Goal: Information Seeking & Learning: Learn about a topic

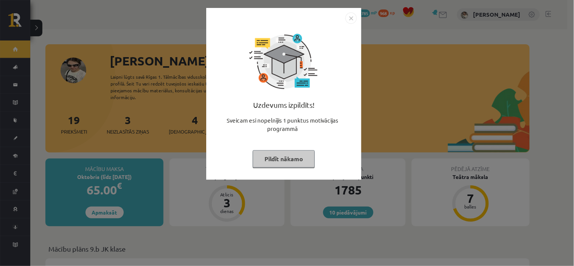
click at [283, 154] on button "Pildīt nākamo" at bounding box center [284, 158] width 62 height 17
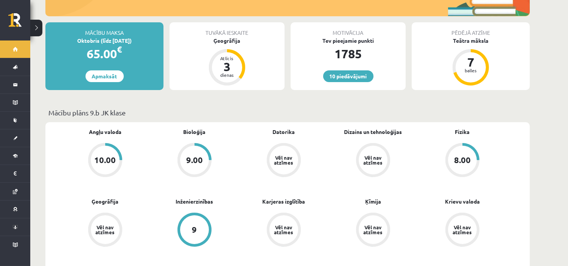
scroll to position [252, 0]
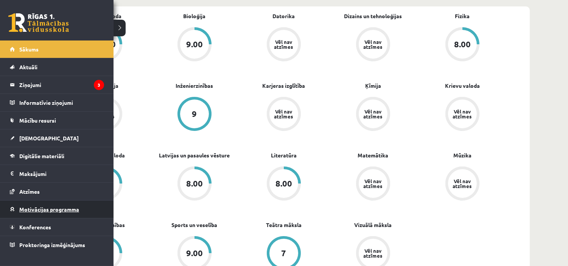
click at [82, 203] on link "Motivācijas programma" at bounding box center [57, 209] width 94 height 17
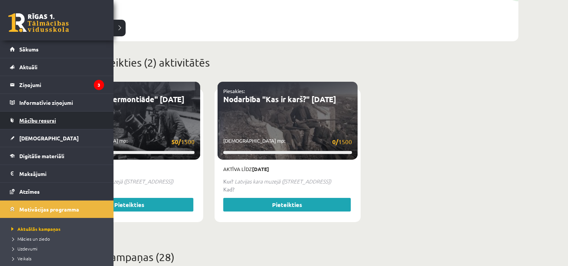
click at [39, 118] on span "Mācību resursi" at bounding box center [37, 120] width 37 height 7
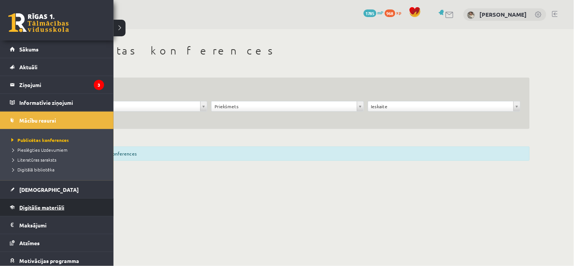
click at [72, 205] on link "Digitālie materiāli" at bounding box center [57, 207] width 94 height 17
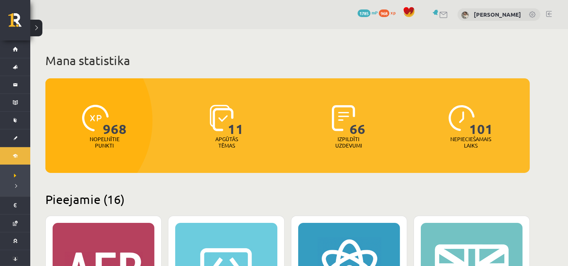
scroll to position [252, 0]
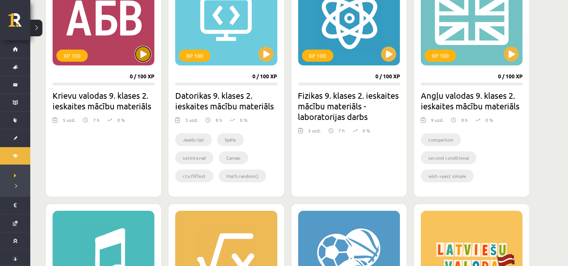
click at [144, 54] on button at bounding box center [142, 54] width 15 height 15
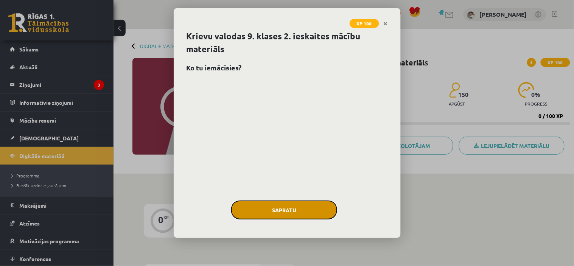
click at [283, 205] on button "Sapratu" at bounding box center [284, 210] width 106 height 19
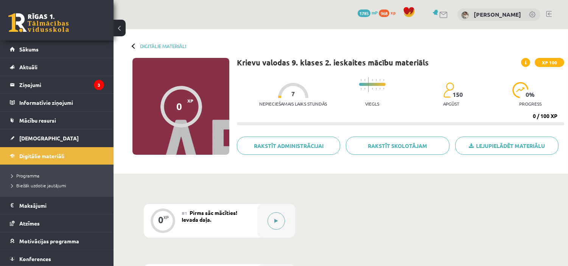
click at [269, 213] on div at bounding box center [276, 221] width 38 height 34
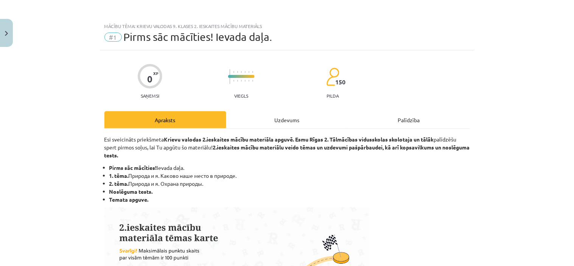
click at [240, 120] on div "Uzdevums" at bounding box center [287, 119] width 122 height 17
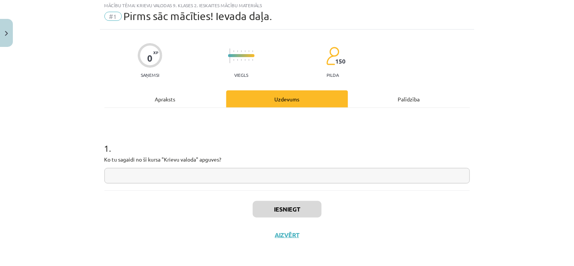
scroll to position [21, 0]
click at [171, 179] on input "text" at bounding box center [287, 176] width 366 height 16
type input "*"
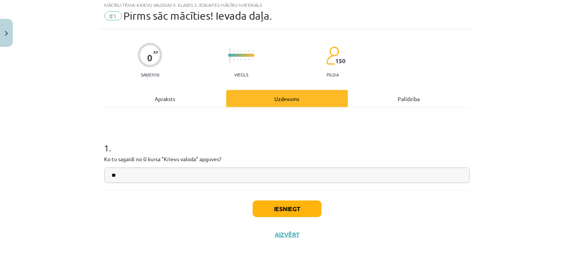
type input "**"
click at [297, 207] on button "Iesniegt" at bounding box center [287, 209] width 69 height 17
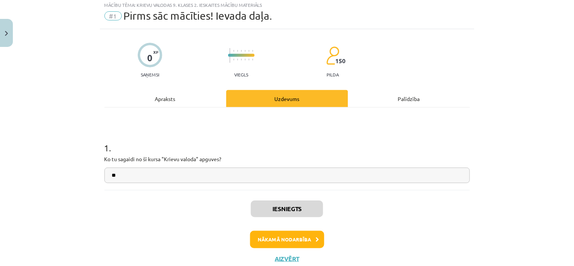
click at [93, 71] on div "Mācību tēma: Krievu valodas 9. klases 2. ieskaites mācību materiāls #1 Pirms sā…" at bounding box center [287, 133] width 574 height 266
drag, startPoint x: 93, startPoint y: 71, endPoint x: 183, endPoint y: 45, distance: 93.6
click at [183, 45] on div "Mācību tēma: Krievu valodas 9. klases 2. ieskaites mācību materiāls #1 Pirms sā…" at bounding box center [287, 133] width 574 height 266
click at [316, 241] on icon at bounding box center [317, 239] width 3 height 5
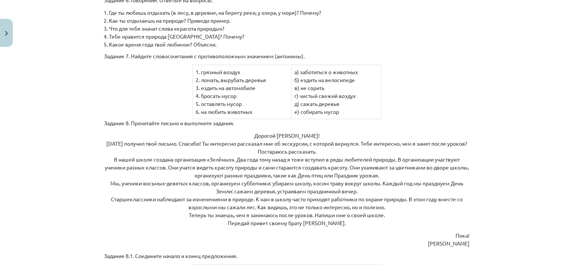
scroll to position [1505, 0]
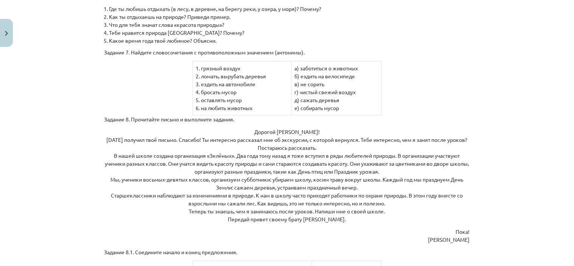
drag, startPoint x: 459, startPoint y: 154, endPoint x: 574, endPoint y: 24, distance: 173.2
click at [459, 154] on p "Дорогой Виктор! Сегодня получил твоё письмо. Спасибо! Ты интересно рассказал мн…" at bounding box center [287, 175] width 366 height 95
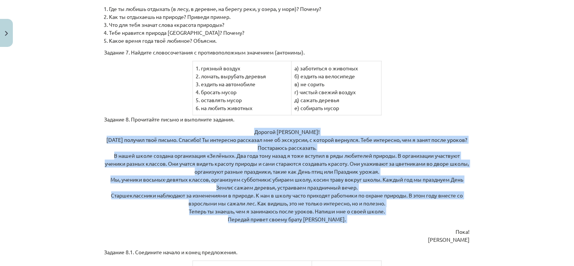
drag, startPoint x: 423, startPoint y: 254, endPoint x: 334, endPoint y: 271, distance: 90.9
click at [334, 266] on html "0 Dāvanas 1785 mP 968 xp Marija Tjarve Sākums Aktuāli Kā mācīties eSKOLĀ Kontak…" at bounding box center [287, 133] width 574 height 266
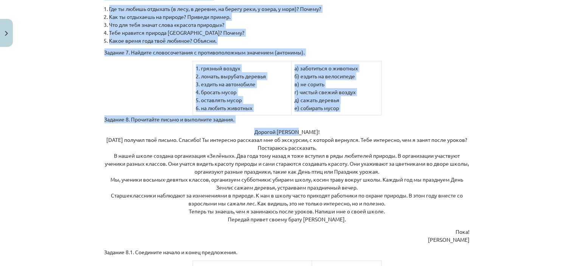
scroll to position [1517, 0]
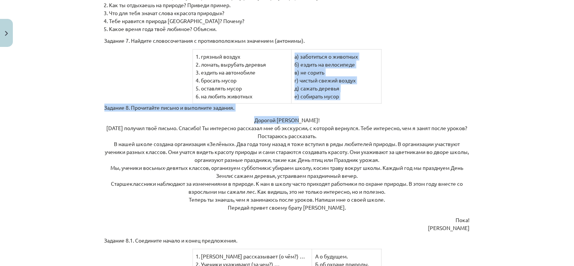
click at [363, 82] on td "а) заботиться о животных б) ездить на велосипеде в) не сорить г) чистый свежий …" at bounding box center [336, 77] width 90 height 54
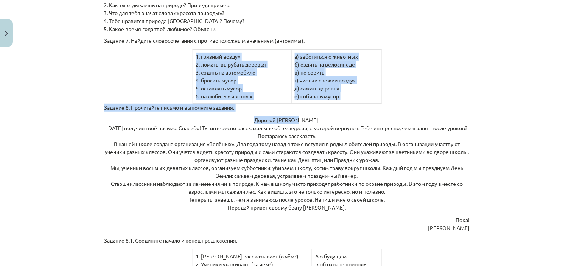
click at [566, 101] on div "Mācību tēma: Krievu valodas 9. klases 2. ieskaites mācību materiāls #2 Природа …" at bounding box center [287, 133] width 574 height 266
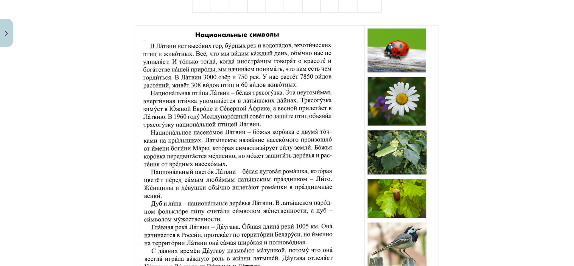
scroll to position [953, 0]
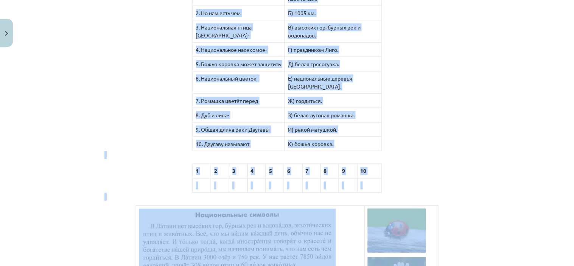
drag, startPoint x: 461, startPoint y: 107, endPoint x: 465, endPoint y: 107, distance: 3.8
drag, startPoint x: 436, startPoint y: 93, endPoint x: 434, endPoint y: 87, distance: 6.3
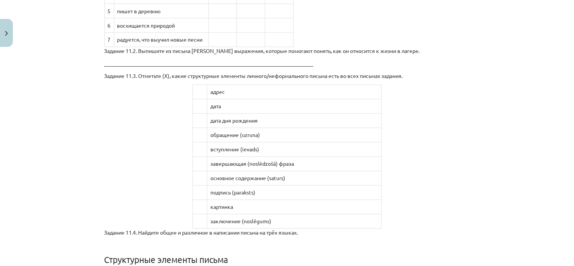
scroll to position [2547, 0]
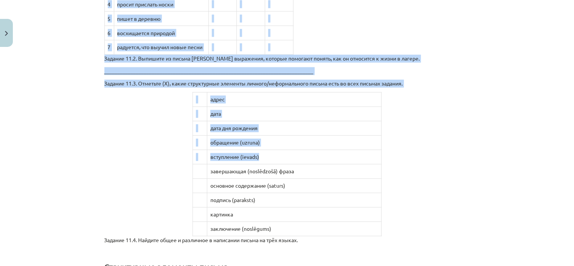
drag, startPoint x: 338, startPoint y: 178, endPoint x: 381, endPoint y: 47, distance: 138.5
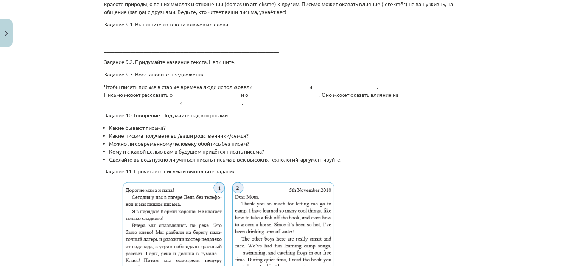
scroll to position [2042, 0]
